Goal: Information Seeking & Learning: Learn about a topic

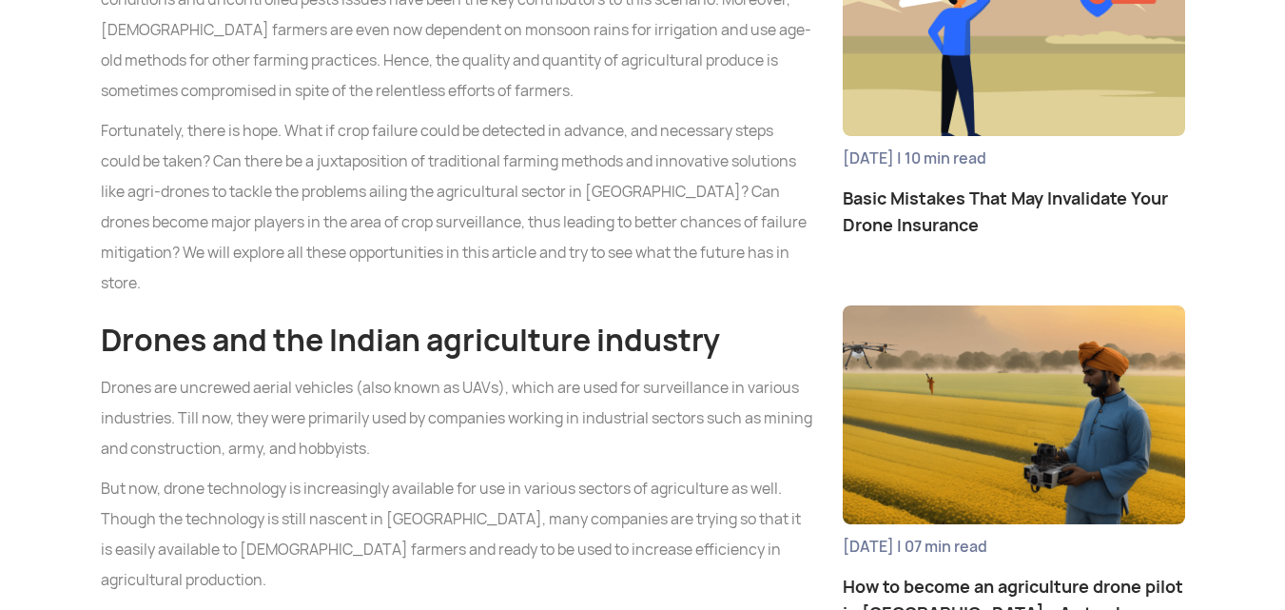
scroll to position [1239, 0]
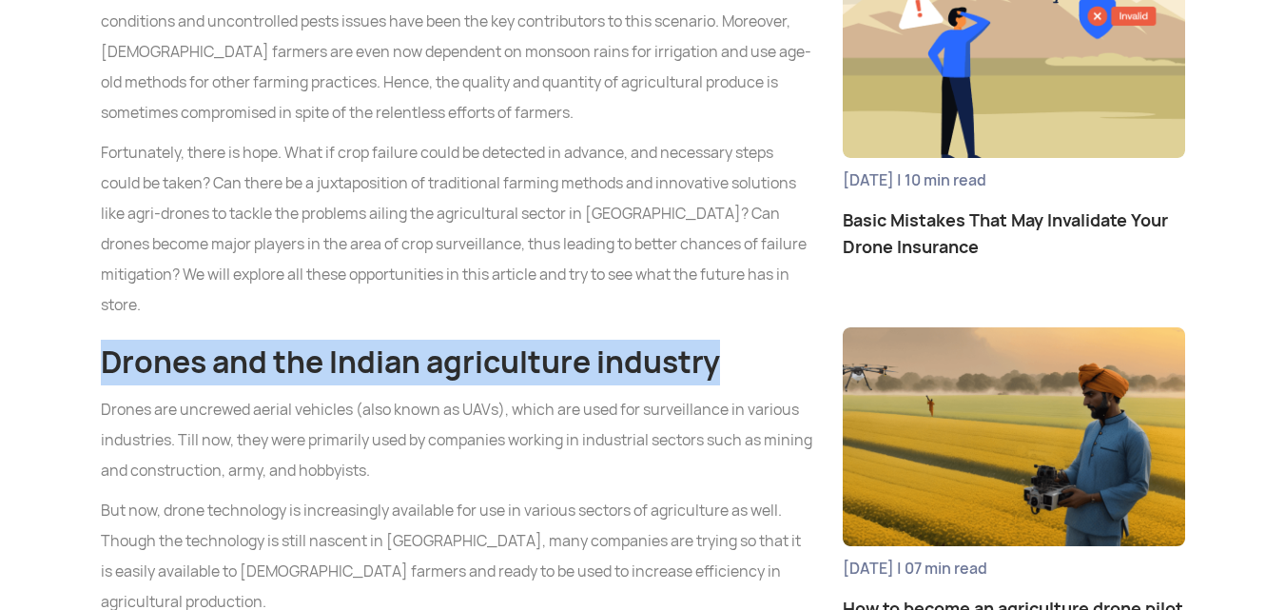
drag, startPoint x: 100, startPoint y: 262, endPoint x: 732, endPoint y: 281, distance: 632.6
click at [732, 339] on h2 "Drones and the Indian agriculture industry" at bounding box center [457, 362] width 713 height 46
copy h2 "Drones and the Indian agriculture industry"
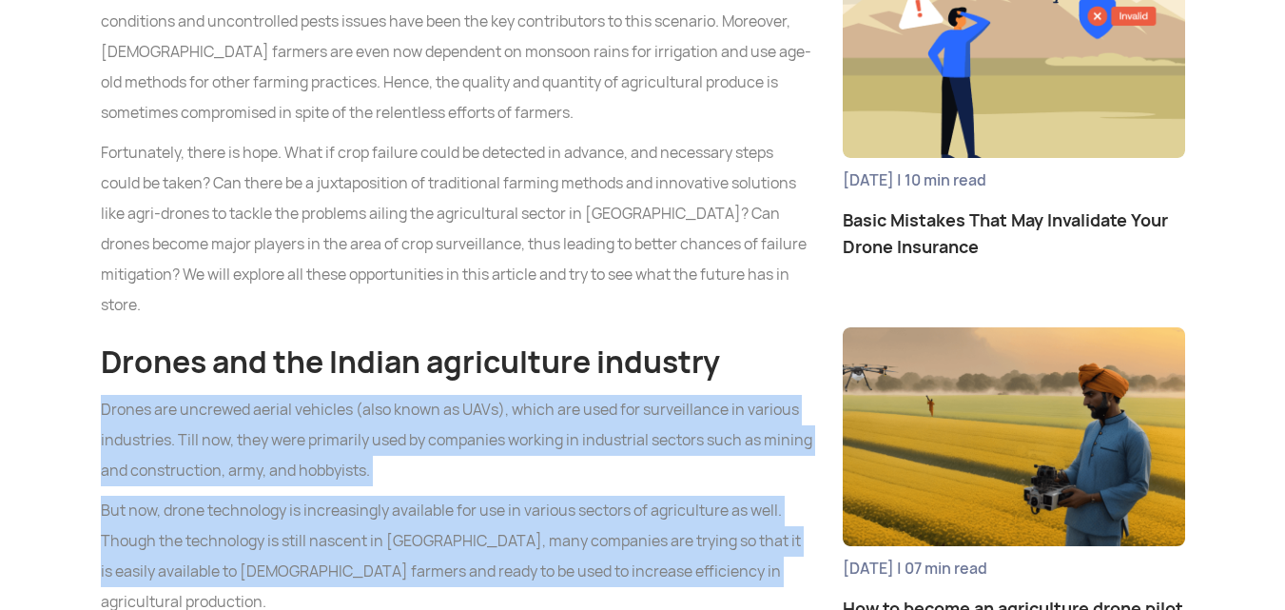
drag, startPoint x: 101, startPoint y: 310, endPoint x: 714, endPoint y: 479, distance: 636.3
copy div "Drones are uncrewed aerial vehicles (also known as UAVs), which are used for su…"
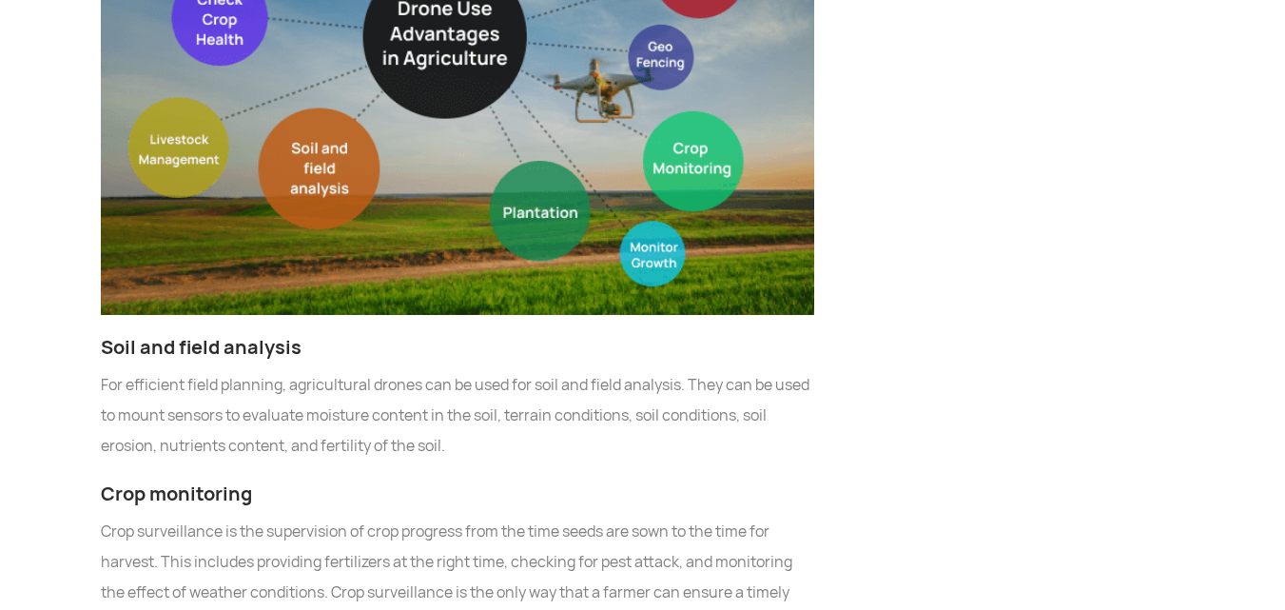
scroll to position [3626, 0]
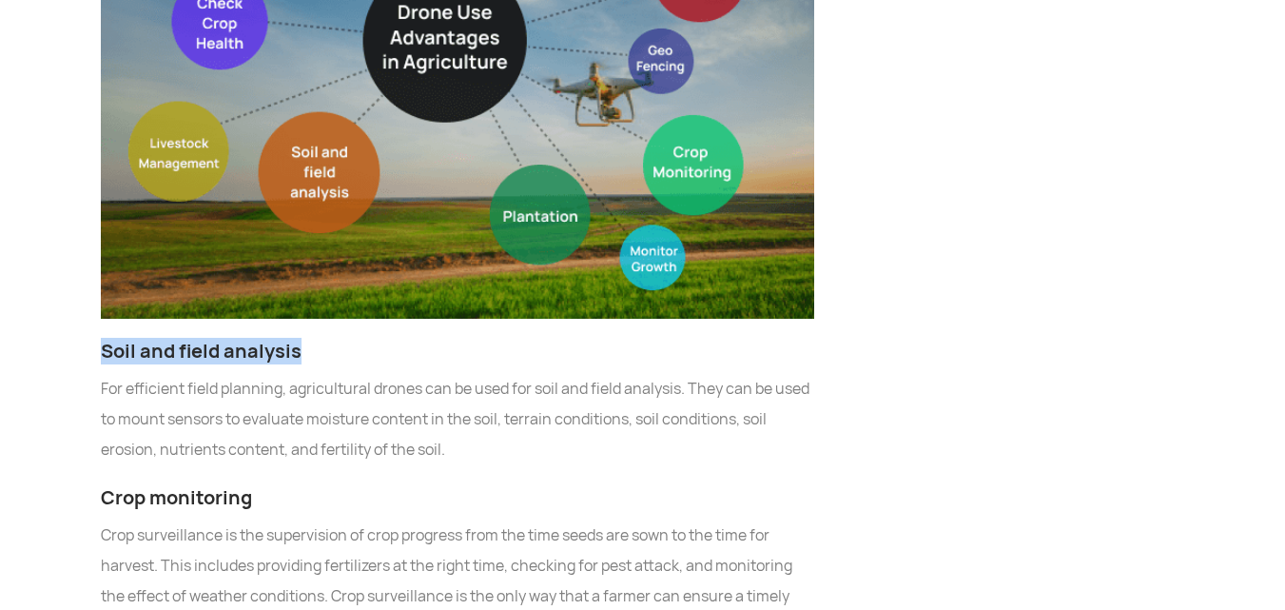
drag, startPoint x: 103, startPoint y: 191, endPoint x: 305, endPoint y: 200, distance: 202.7
click at [305, 338] on h3 "Soil and field analysis" at bounding box center [457, 351] width 713 height 27
copy h3 "Soil and field analysis"
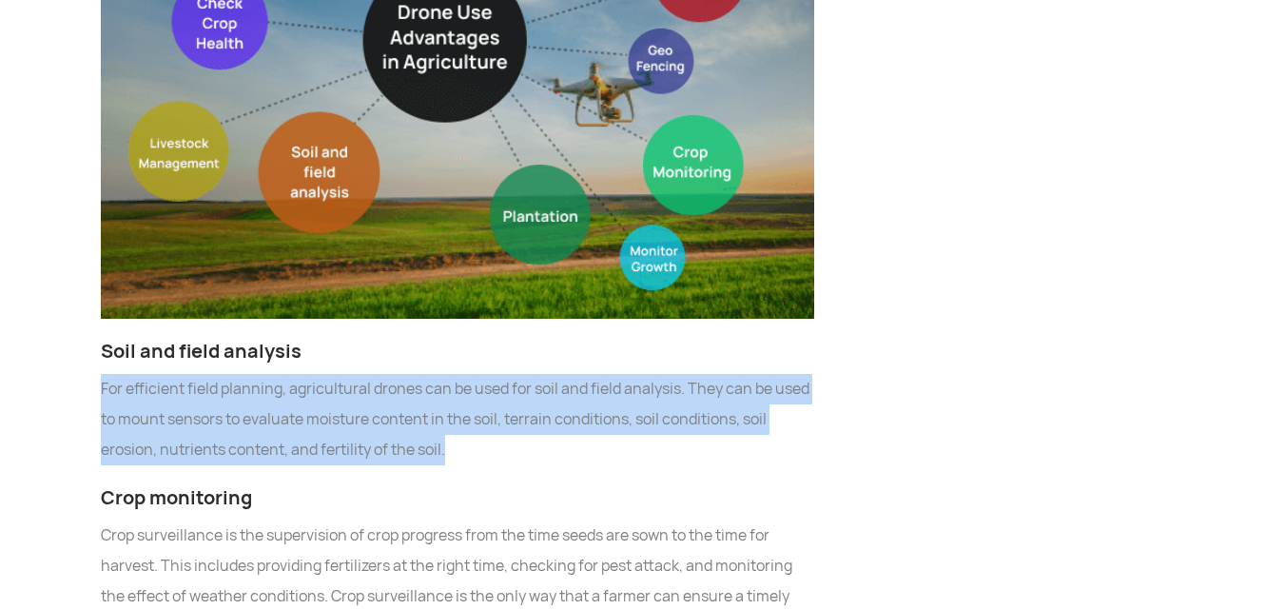
drag, startPoint x: 101, startPoint y: 228, endPoint x: 455, endPoint y: 296, distance: 361.1
click at [455, 374] on p "For efficient field planning, agricultural drones can be used for soil and fiel…" at bounding box center [457, 419] width 713 height 91
copy p "For efficient field planning, agricultural drones can be used for soil and fiel…"
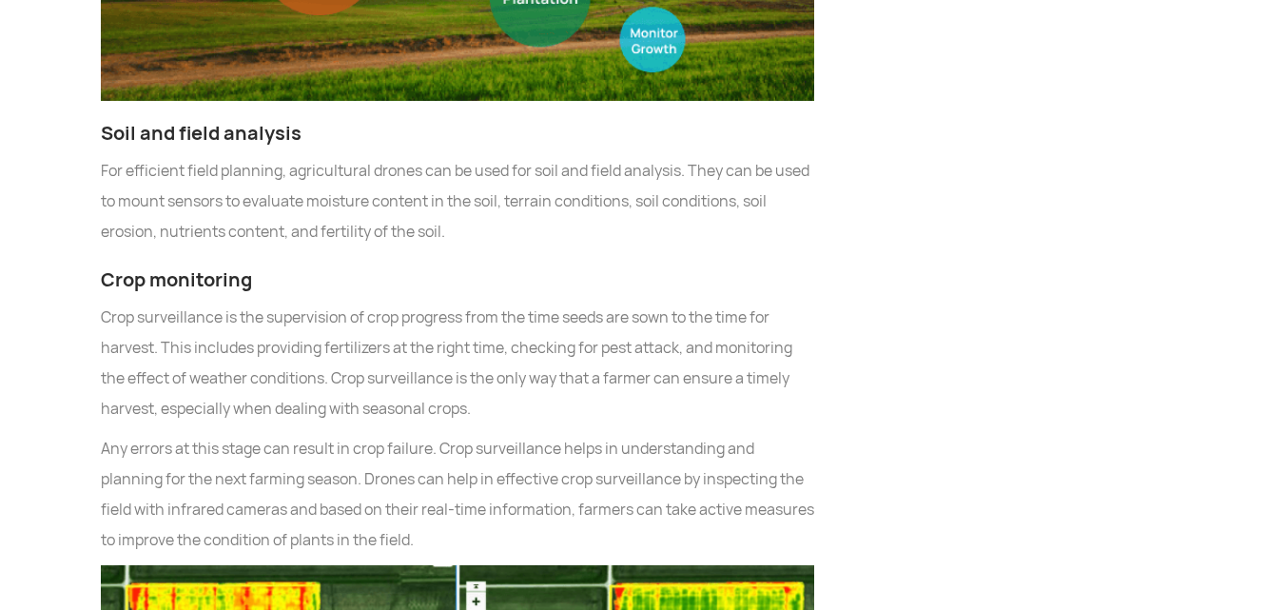
scroll to position [3833, 0]
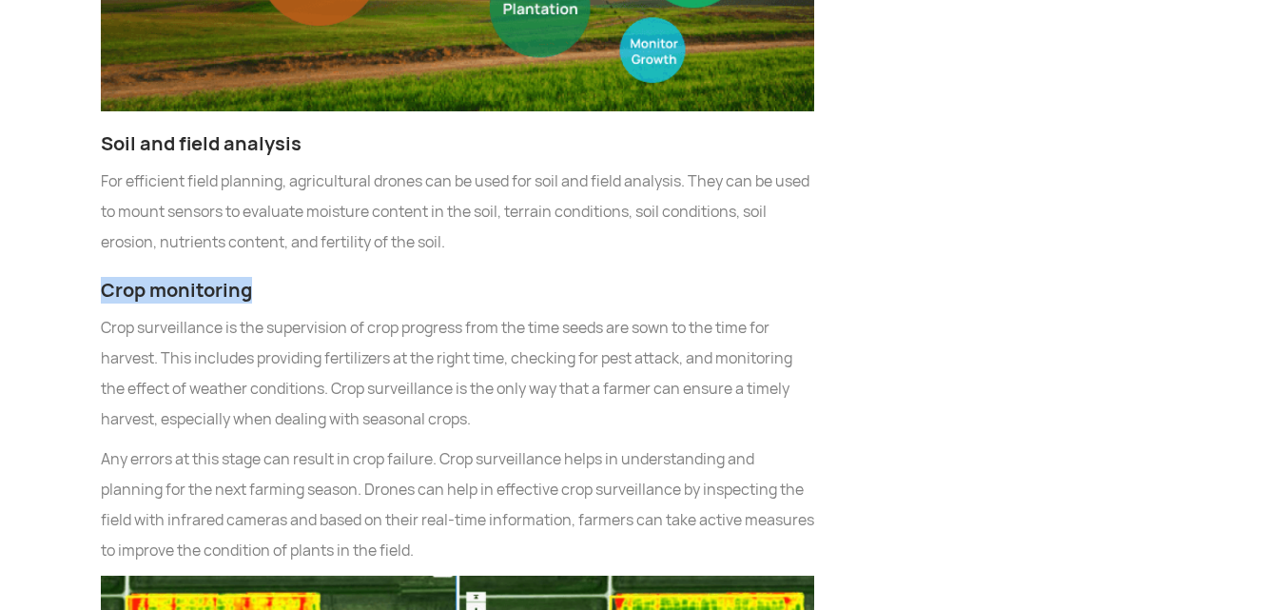
drag, startPoint x: 100, startPoint y: 130, endPoint x: 255, endPoint y: 139, distance: 155.2
click at [255, 277] on h3 "Crop monitoring" at bounding box center [457, 290] width 713 height 27
copy h3 "Crop monitoring"
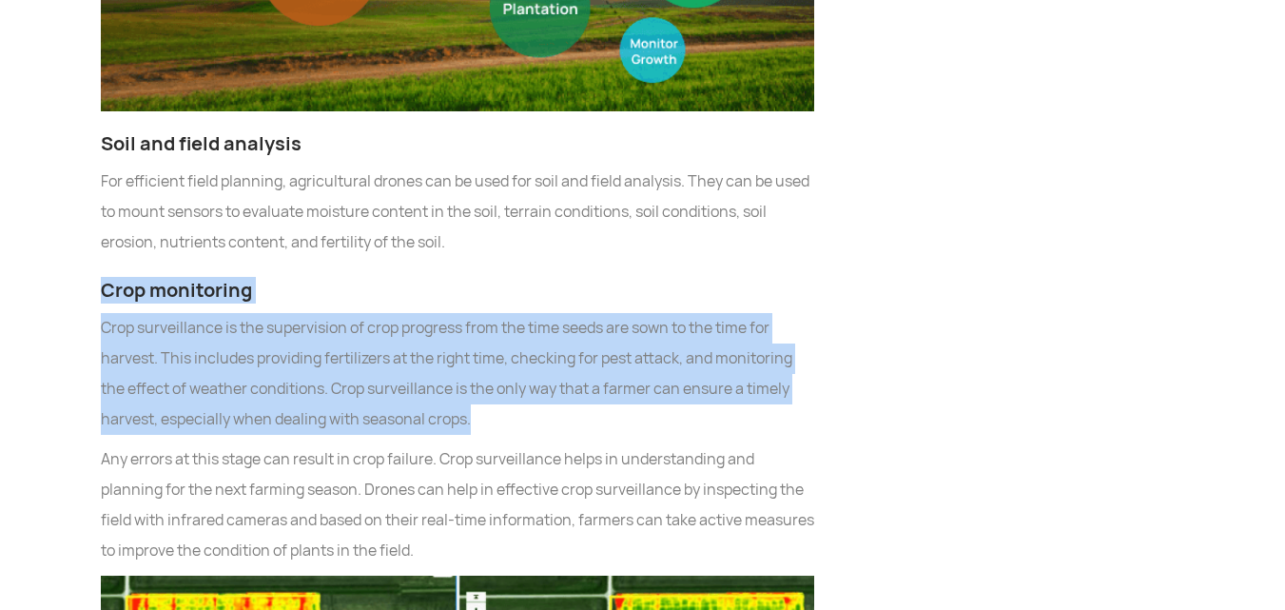
drag, startPoint x: 96, startPoint y: 126, endPoint x: 481, endPoint y: 270, distance: 411.4
copy div "Crop monitoring Crop surveillance is the supervision of crop progress from the …"
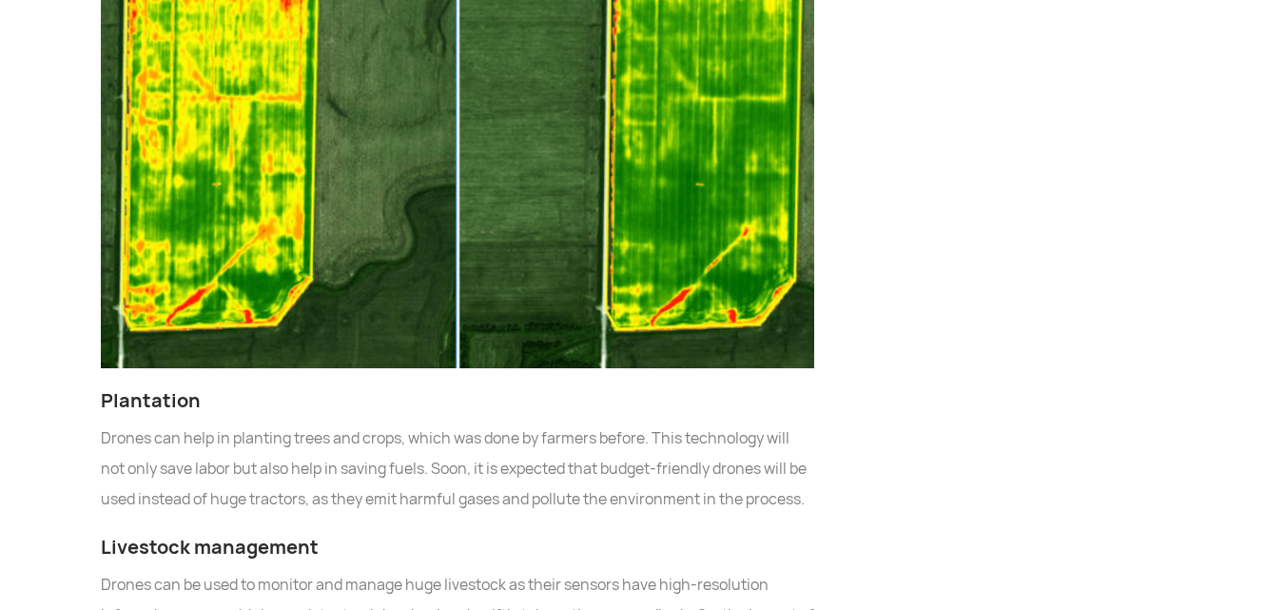
scroll to position [4499, 0]
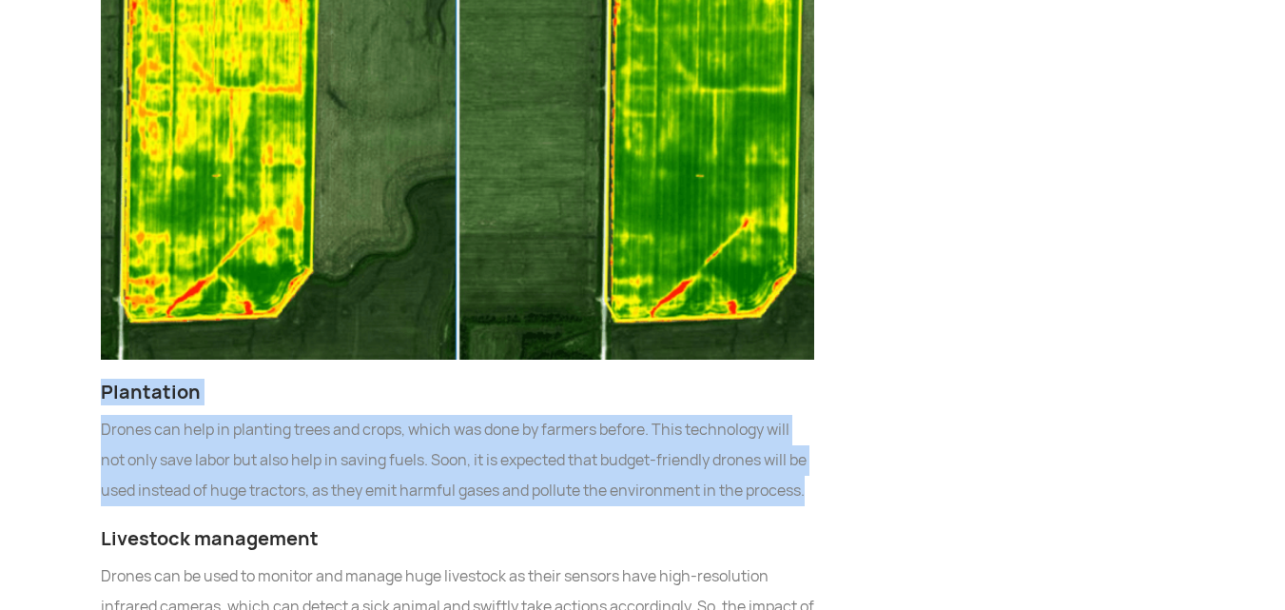
drag, startPoint x: 97, startPoint y: 228, endPoint x: 215, endPoint y: 362, distance: 178.6
copy div "Plantation Drones can help in planting trees and crops, which was done by farme…"
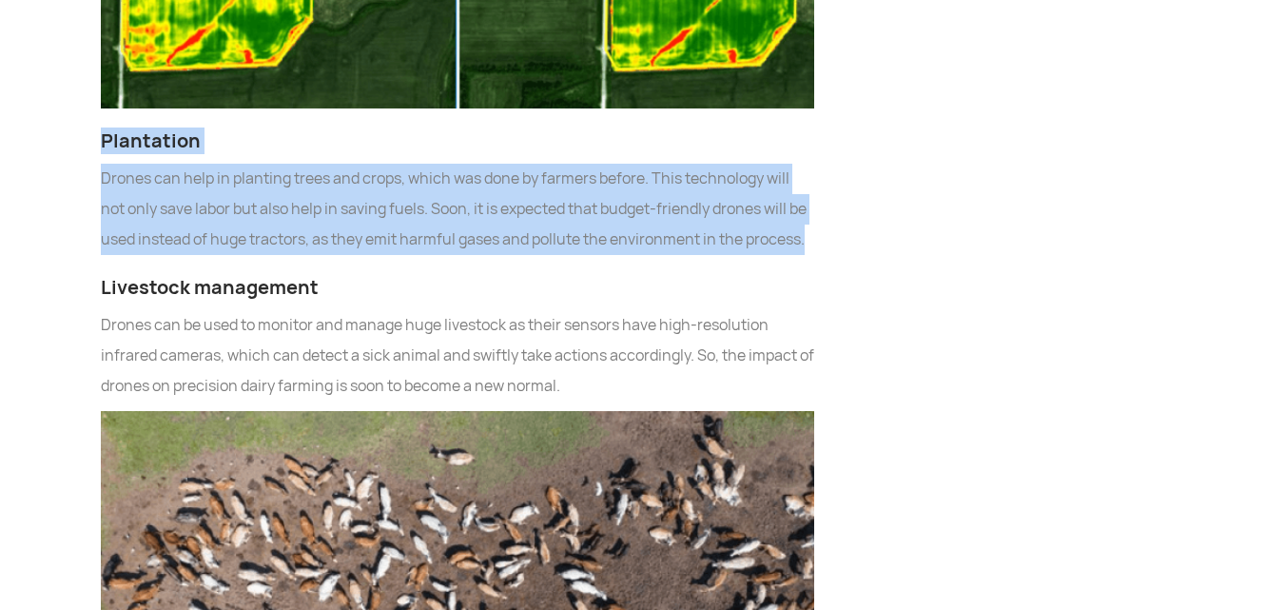
scroll to position [4757, 0]
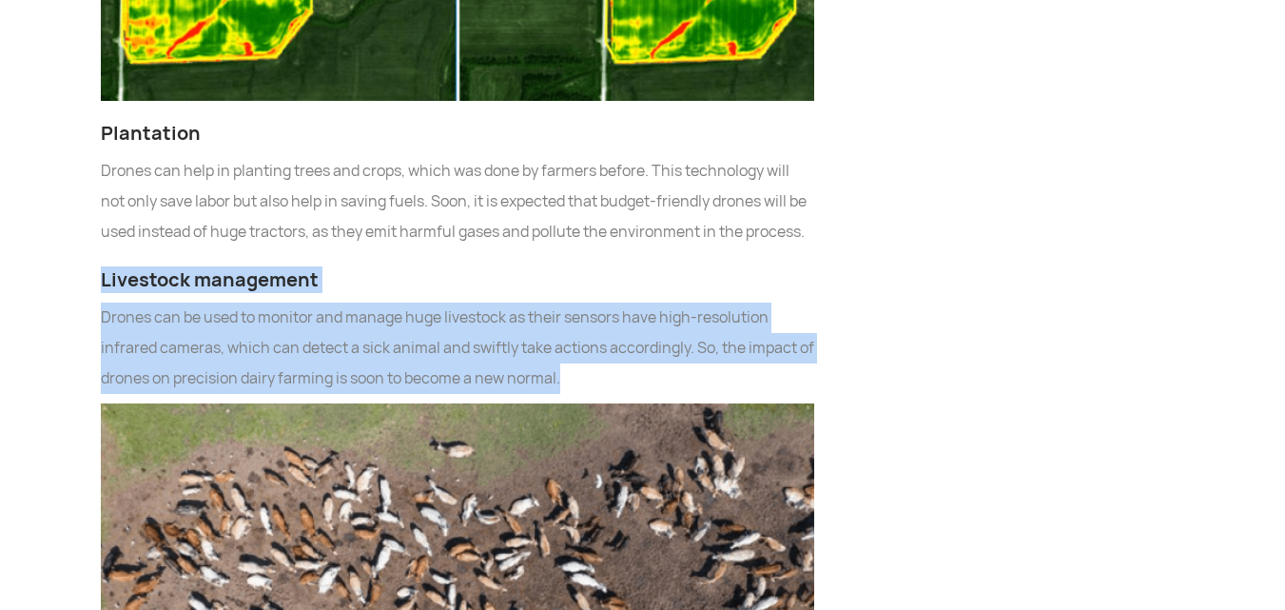
drag, startPoint x: 101, startPoint y: 150, endPoint x: 592, endPoint y: 239, distance: 499.5
copy div "Livestock management Drones can be used to monitor and manage huge livestock as…"
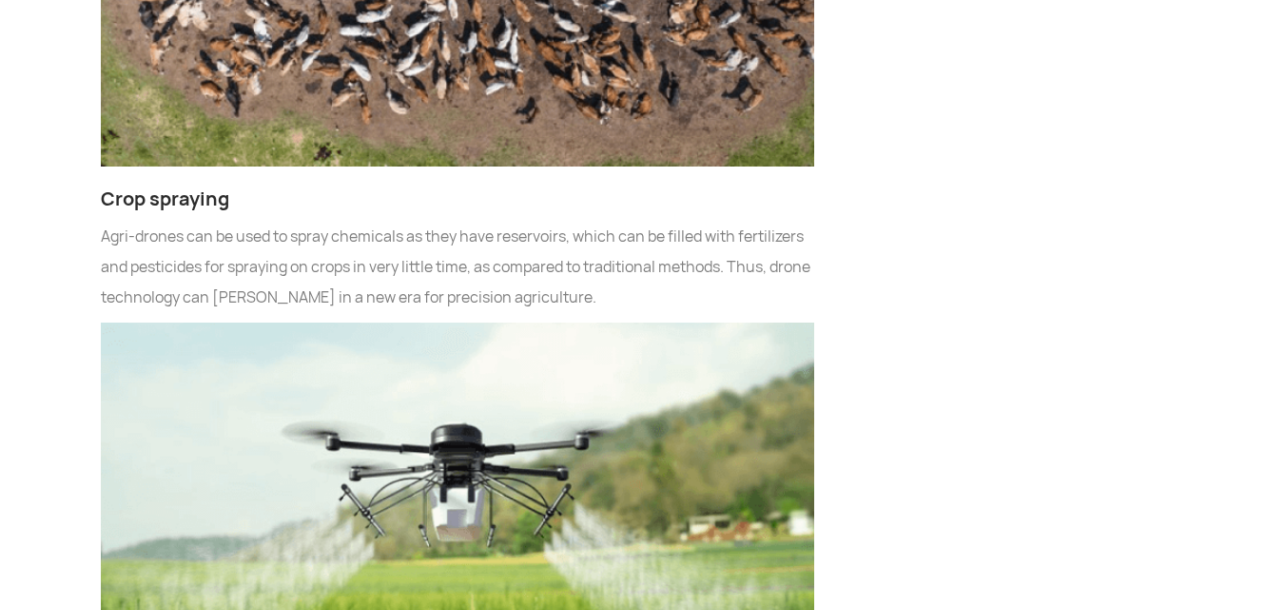
scroll to position [5445, 0]
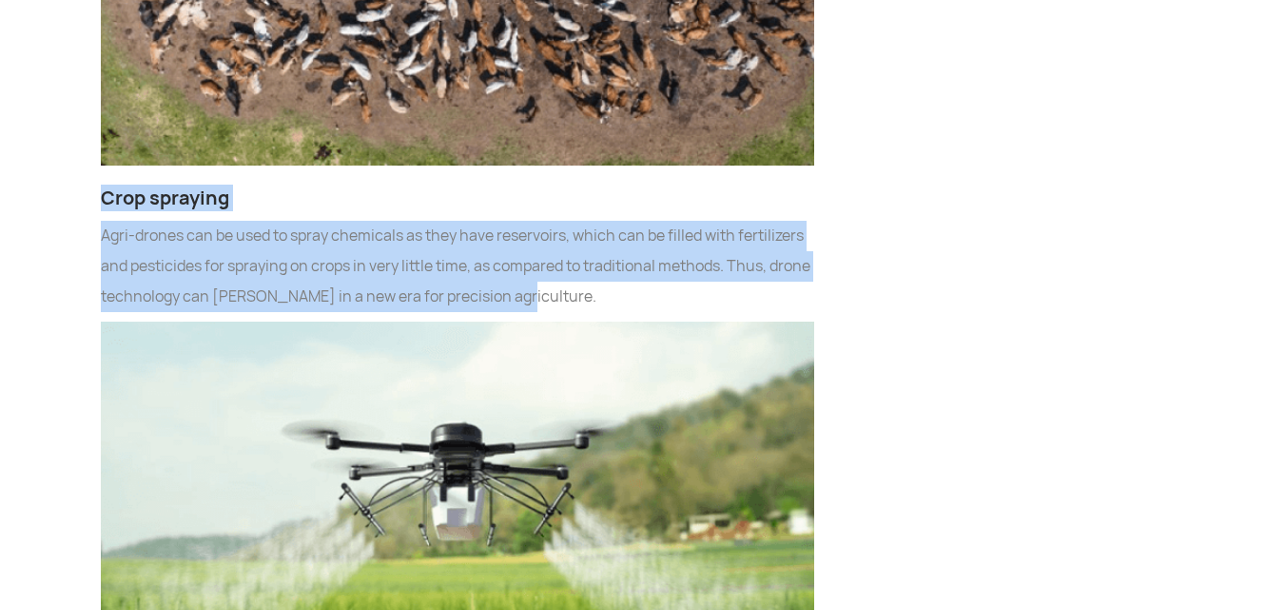
drag, startPoint x: 102, startPoint y: 66, endPoint x: 553, endPoint y: 173, distance: 464.3
copy div "Crop spraying Agri-drones can be used to spray chemicals as they have reservoir…"
click at [620, 400] on img at bounding box center [457, 546] width 713 height 450
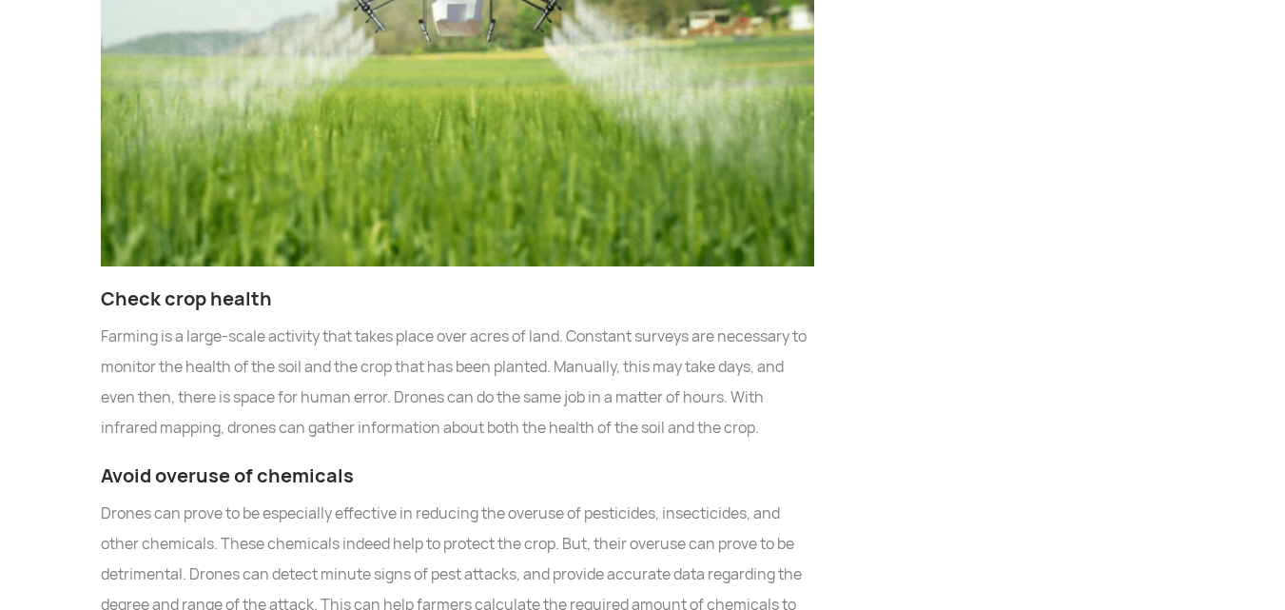
scroll to position [5948, 0]
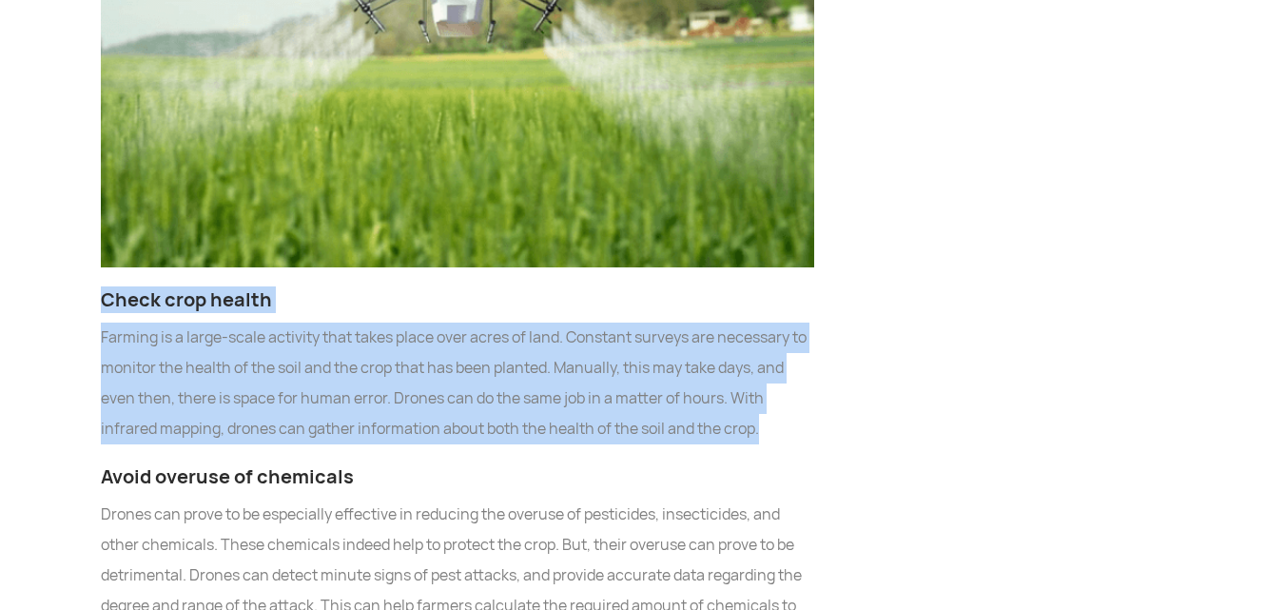
drag, startPoint x: 105, startPoint y: 169, endPoint x: 785, endPoint y: 310, distance: 695.3
copy div "Check crop health Farming is a large-scale activity that takes place over acres…"
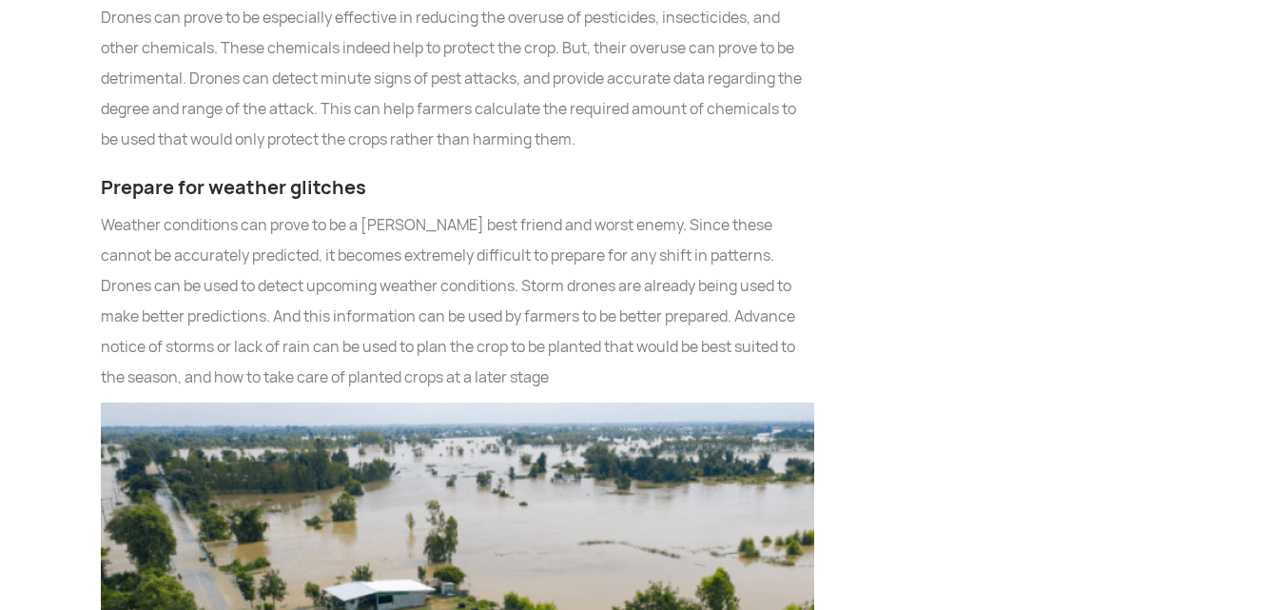
scroll to position [6443, 0]
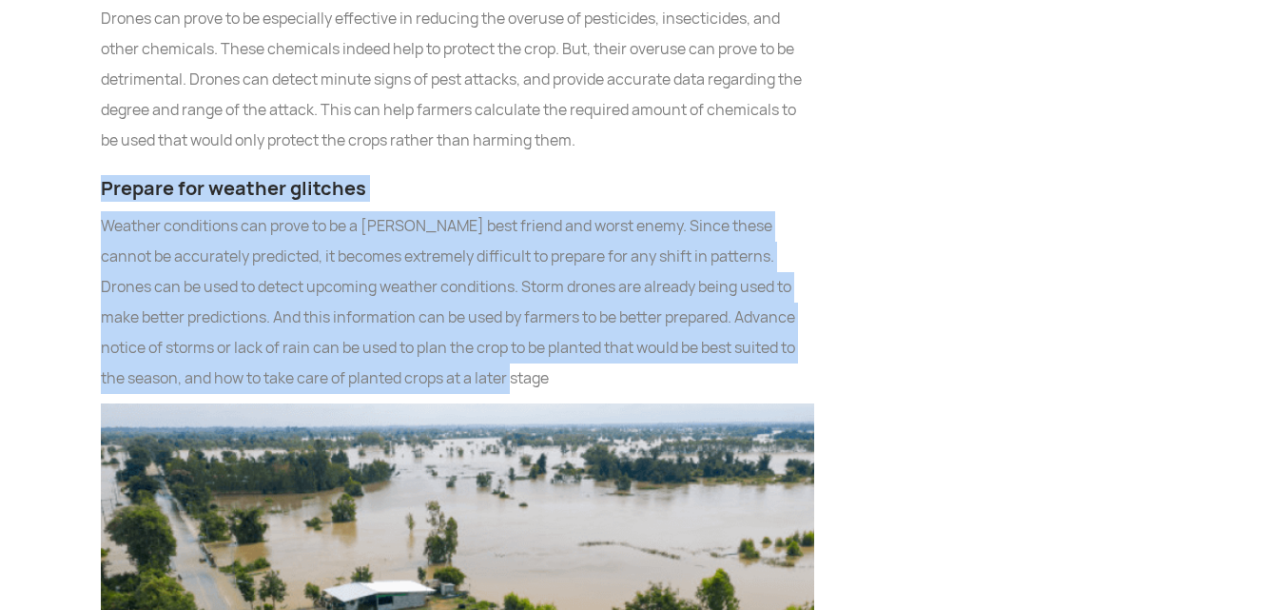
drag, startPoint x: 103, startPoint y: 55, endPoint x: 539, endPoint y: 251, distance: 478.4
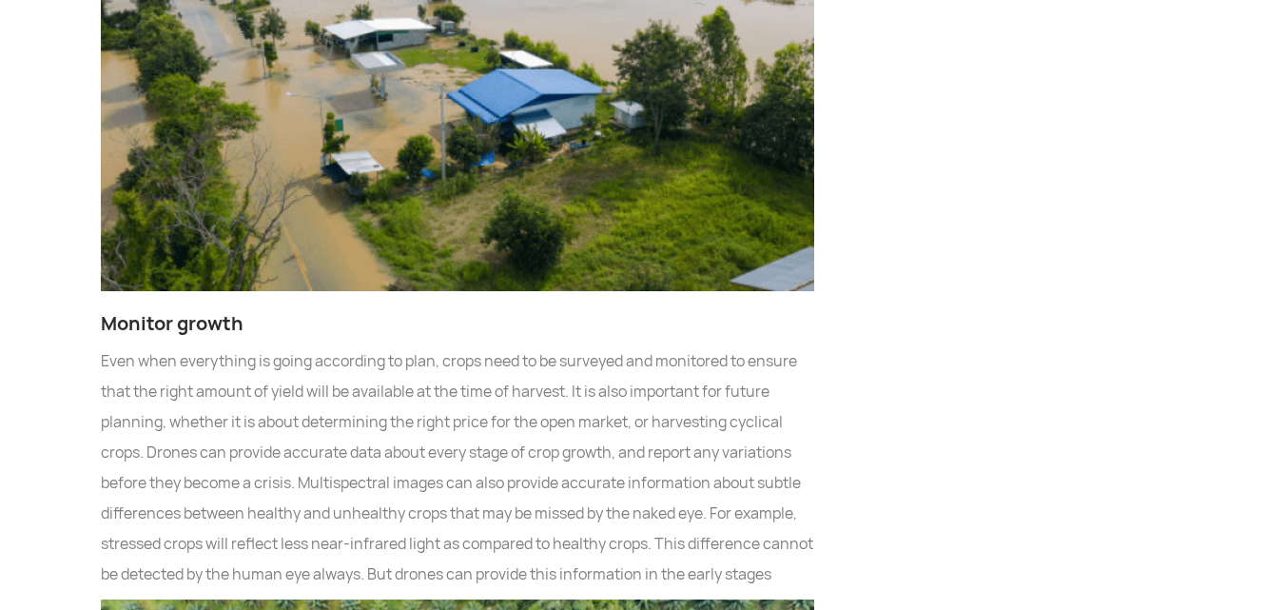
scroll to position [7006, 0]
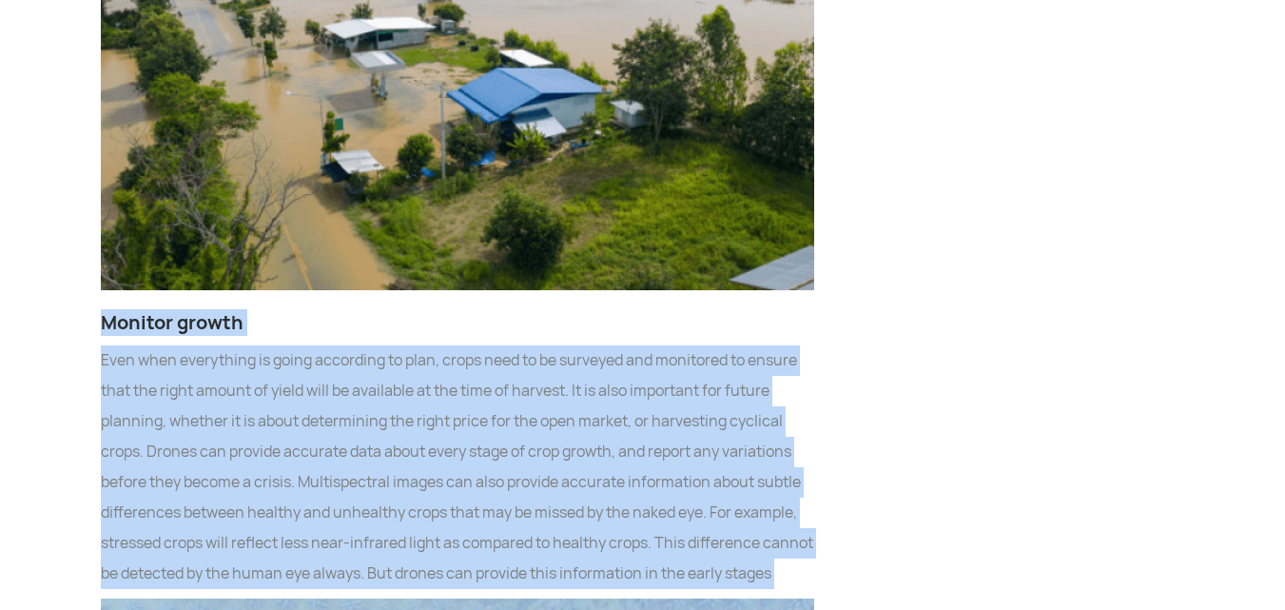
drag, startPoint x: 102, startPoint y: 192, endPoint x: 449, endPoint y: 506, distance: 467.9
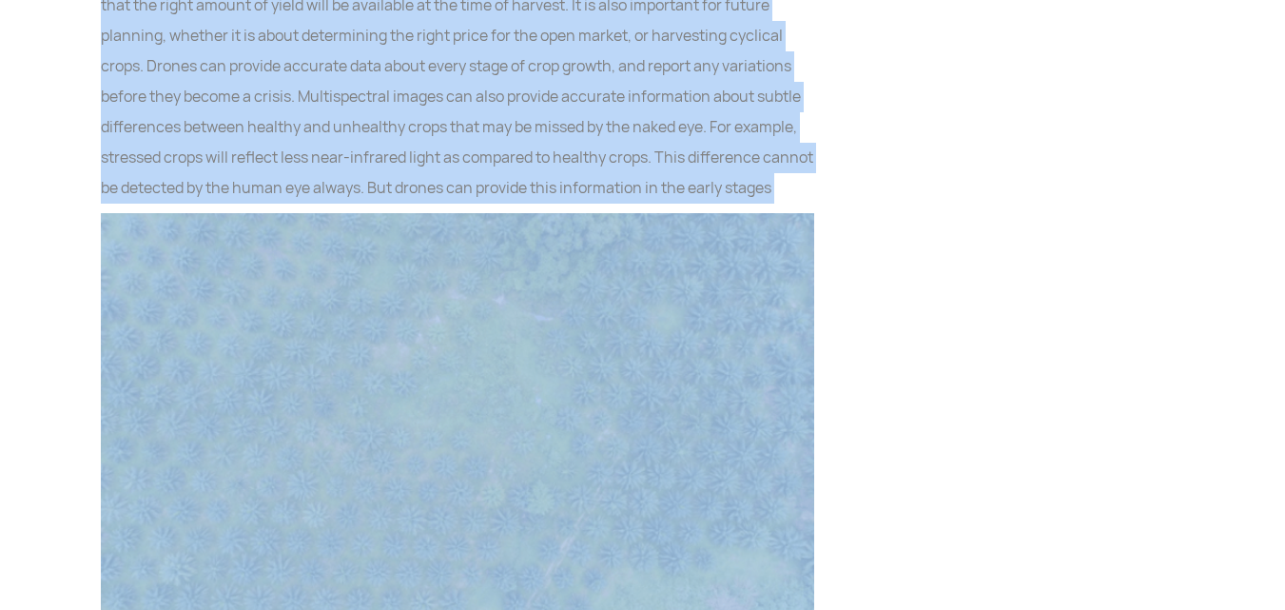
scroll to position [7398, 0]
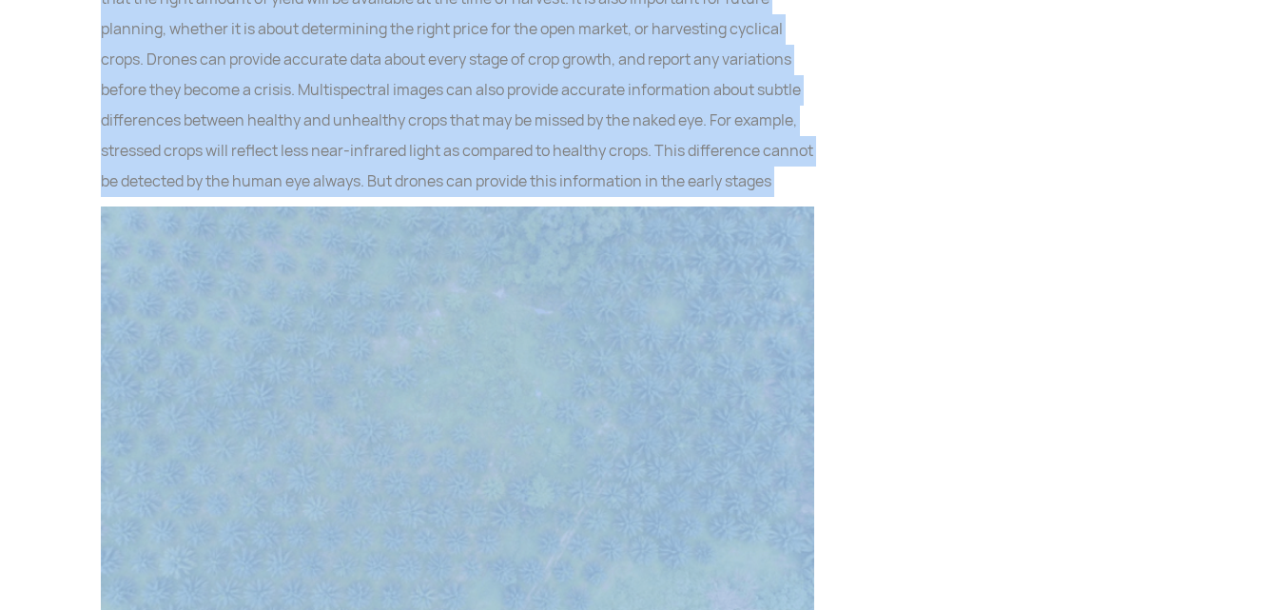
click at [496, 374] on img at bounding box center [457, 431] width 713 height 450
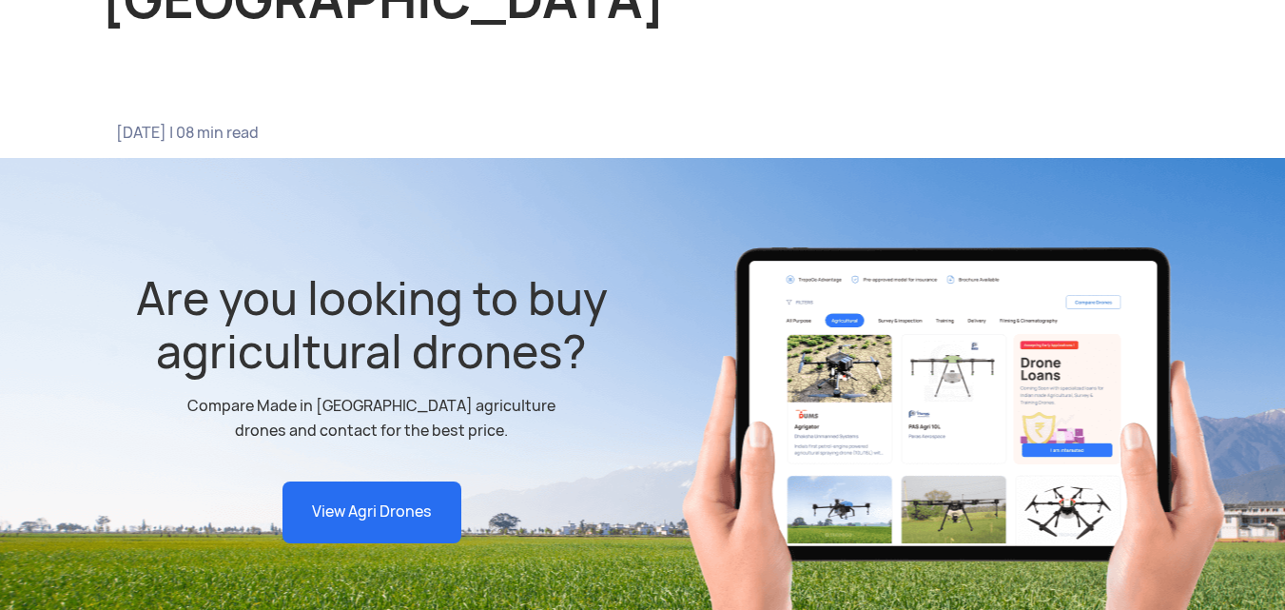
scroll to position [318, 0]
